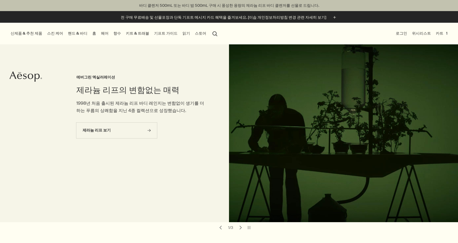
click at [51, 34] on link "스킨 케어" at bounding box center [55, 33] width 18 height 7
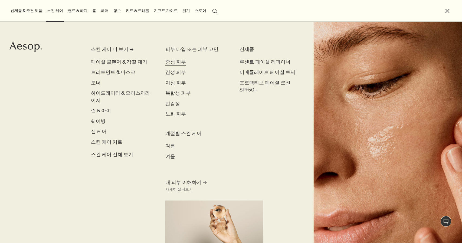
click at [173, 64] on span "중성 피부" at bounding box center [175, 62] width 21 height 6
click at [170, 72] on span "건성 피부" at bounding box center [175, 72] width 21 height 6
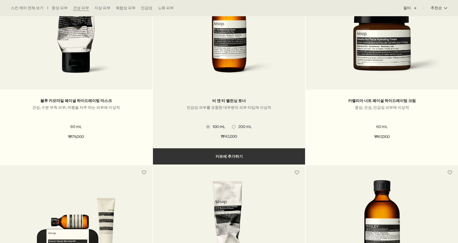
click at [230, 160] on button "추가하기 카트에 추가하기" at bounding box center [229, 156] width 152 height 16
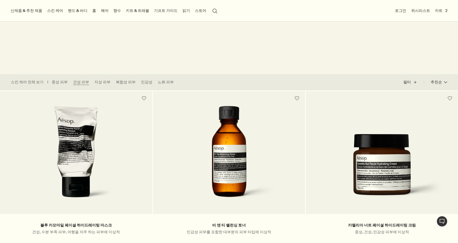
scroll to position [81, 0]
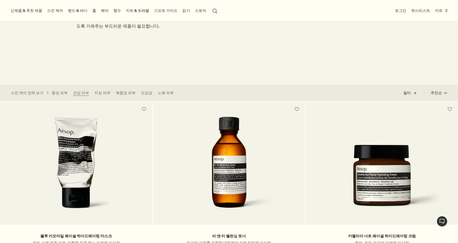
click at [441, 9] on button "카트 2" at bounding box center [441, 10] width 15 height 7
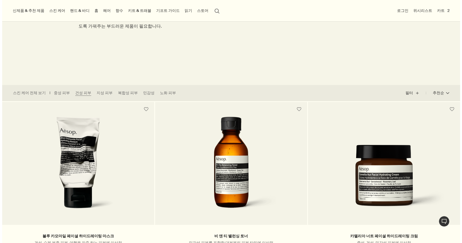
scroll to position [0, 0]
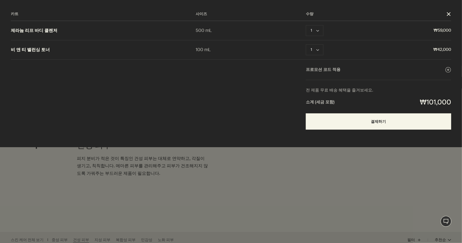
click at [447, 13] on button "close" at bounding box center [449, 14] width 5 height 5
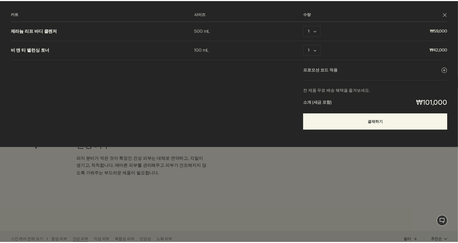
scroll to position [81, 0]
